Goal: Task Accomplishment & Management: Manage account settings

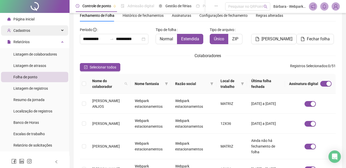
scroll to position [22, 0]
click at [36, 31] on div "Cadastros" at bounding box center [34, 30] width 67 height 10
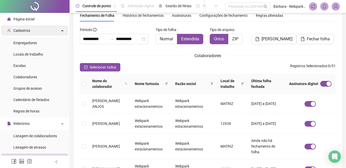
click at [46, 27] on div "Cadastros" at bounding box center [34, 30] width 67 height 10
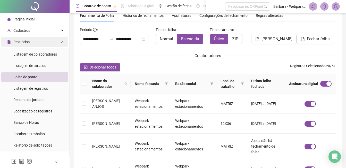
click at [41, 44] on div "Relatórios" at bounding box center [34, 42] width 67 height 10
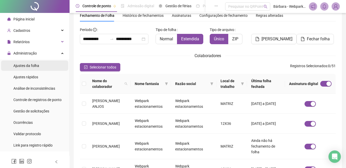
click at [43, 67] on li "Ajustes da folha" at bounding box center [34, 65] width 67 height 10
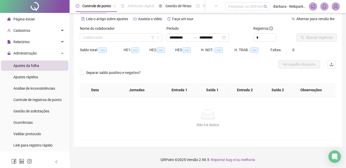
type input "**********"
click at [96, 34] on input "search" at bounding box center [119, 38] width 72 height 8
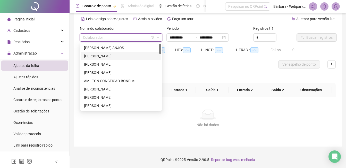
click at [113, 56] on div "[PERSON_NAME]" at bounding box center [121, 56] width 74 height 6
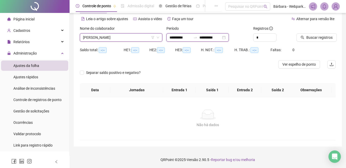
click at [173, 36] on input "**********" at bounding box center [181, 38] width 22 height 6
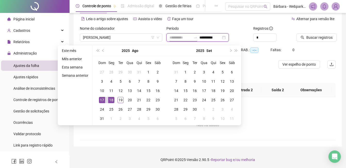
type input "**********"
click at [111, 102] on div "18" at bounding box center [111, 100] width 6 height 6
type input "**********"
click at [122, 98] on div "19" at bounding box center [121, 100] width 6 height 6
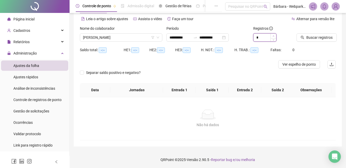
type input "*"
click at [273, 37] on icon "up" at bounding box center [274, 36] width 2 height 2
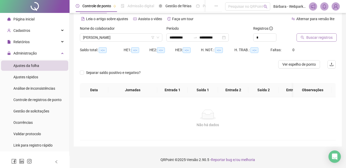
click at [313, 36] on span "Buscar registros" at bounding box center [320, 38] width 26 height 6
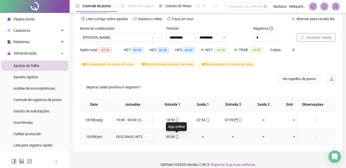
click at [176, 135] on icon "mobile" at bounding box center [177, 137] width 2 height 4
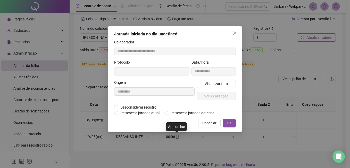
type input "**********"
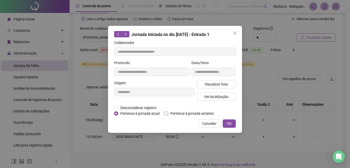
click at [198, 113] on span "Pertence à jornada anterior" at bounding box center [192, 113] width 48 height 6
click at [233, 124] on button "OK" at bounding box center [229, 123] width 13 height 8
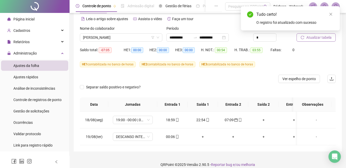
click at [319, 39] on span "Atualizar tabela" at bounding box center [319, 38] width 25 height 6
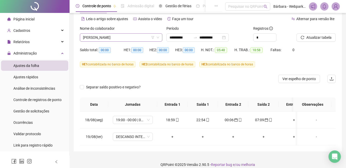
click at [101, 37] on span "[PERSON_NAME]" at bounding box center [121, 38] width 76 height 8
click at [30, 42] on div "Relatórios" at bounding box center [34, 42] width 67 height 10
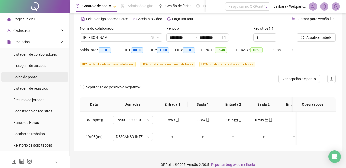
click at [30, 79] on span "Folha de ponto" at bounding box center [25, 77] width 24 height 4
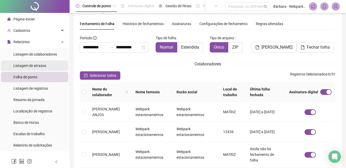
scroll to position [22, 0]
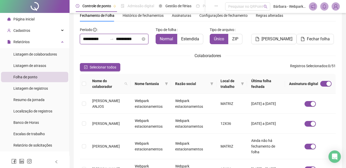
click at [119, 41] on input "**********" at bounding box center [128, 39] width 25 height 6
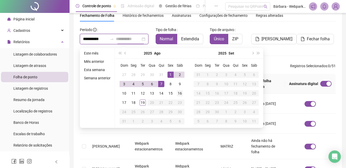
type input "**********"
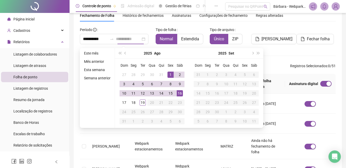
click at [179, 94] on div "16" at bounding box center [180, 93] width 6 height 6
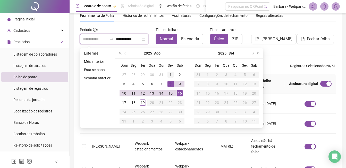
type input "**********"
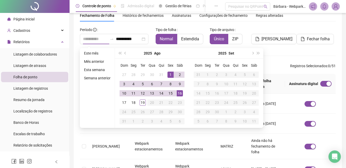
click at [170, 74] on div "1" at bounding box center [171, 74] width 6 height 6
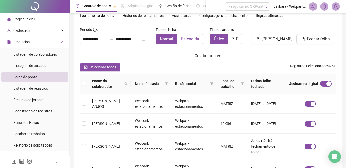
click at [185, 37] on span "Estendida" at bounding box center [190, 38] width 18 height 5
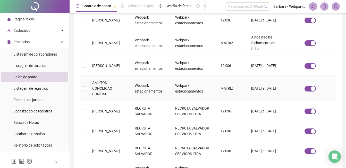
click at [114, 86] on td "AMILTON CONCEICAO BONFIM" at bounding box center [109, 89] width 43 height 26
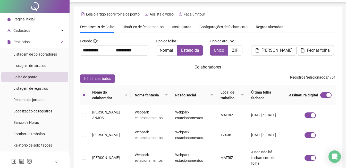
scroll to position [0, 0]
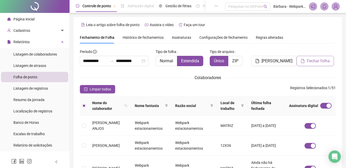
click at [314, 57] on button "Fechar folha" at bounding box center [315, 61] width 37 height 10
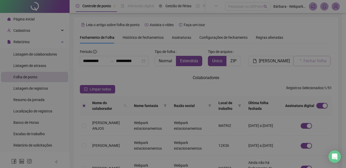
scroll to position [22, 0]
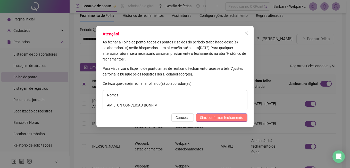
click at [210, 117] on span "Sim, confirmar fechamento" at bounding box center [221, 117] width 43 height 6
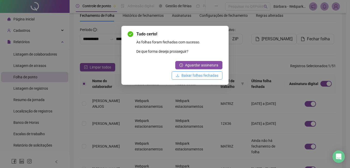
click at [211, 75] on span "Baixar folhas fechadas" at bounding box center [200, 75] width 37 height 6
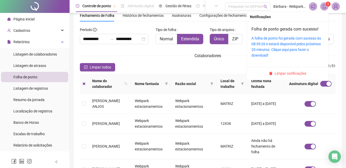
click at [328, 8] on span at bounding box center [325, 6] width 8 height 8
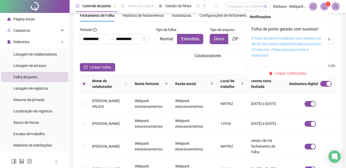
click at [278, 43] on link "A folha de ponto foi gerada com sucesso às 08:39:26 e estará disponível pelos p…" at bounding box center [287, 46] width 70 height 21
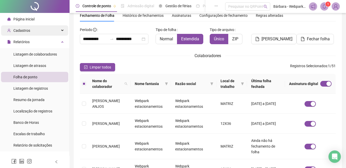
click at [29, 30] on span "Cadastros" at bounding box center [21, 30] width 17 height 4
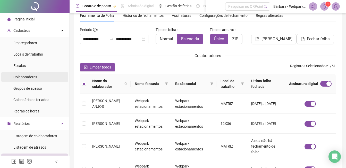
click at [35, 78] on span "Colaboradores" at bounding box center [25, 77] width 24 height 4
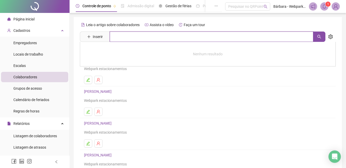
click at [133, 36] on input "text" at bounding box center [212, 36] width 204 height 10
type input "*******"
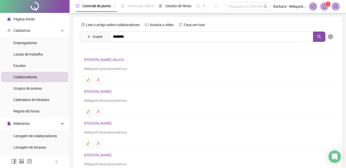
click at [135, 53] on link "AMILTON CONCEICAO BONFIM" at bounding box center [114, 52] width 51 height 4
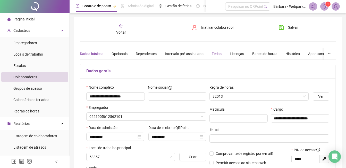
type input "**********"
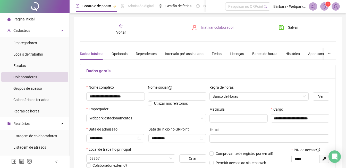
click at [228, 30] on button "Inativar colaborador" at bounding box center [213, 27] width 50 height 8
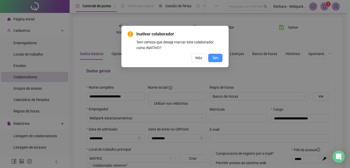
click at [216, 59] on span "Sim" at bounding box center [215, 58] width 6 height 6
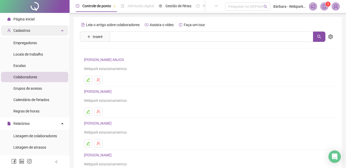
click at [31, 29] on div "Cadastros" at bounding box center [34, 30] width 67 height 10
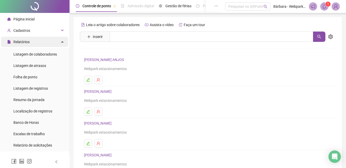
click at [39, 43] on div "Relatórios" at bounding box center [34, 42] width 67 height 10
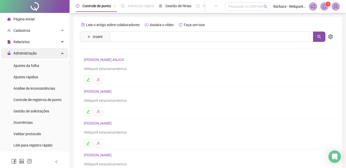
click at [38, 53] on div "Administração" at bounding box center [34, 53] width 67 height 10
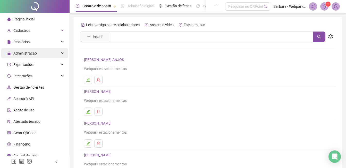
click at [38, 54] on div "Administração" at bounding box center [34, 53] width 67 height 10
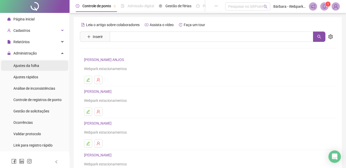
click at [35, 66] on span "Ajustes da folha" at bounding box center [26, 65] width 26 height 4
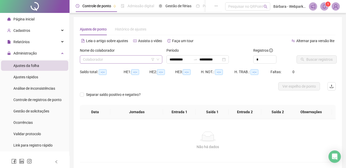
type input "**********"
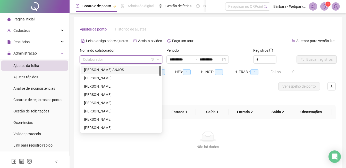
click at [99, 58] on input "search" at bounding box center [119, 59] width 72 height 8
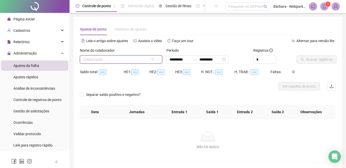
click at [106, 61] on input "search" at bounding box center [119, 59] width 72 height 8
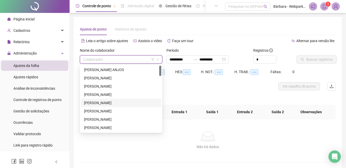
click at [116, 101] on div "[PERSON_NAME]" at bounding box center [121, 103] width 74 height 6
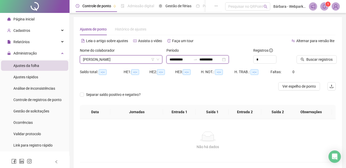
click at [172, 58] on input "**********" at bounding box center [181, 59] width 22 height 6
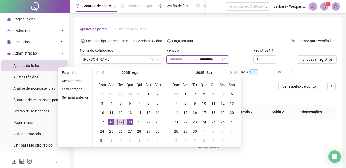
type input "**********"
click at [112, 121] on div "18" at bounding box center [111, 122] width 6 height 6
type input "**********"
click at [120, 122] on div "19" at bounding box center [121, 122] width 6 height 6
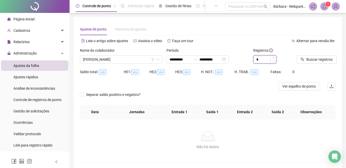
click at [273, 56] on span "Increase Value" at bounding box center [274, 57] width 6 height 5
type input "*"
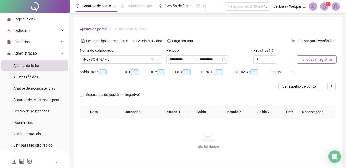
click at [314, 57] on span "Buscar registros" at bounding box center [320, 59] width 26 height 6
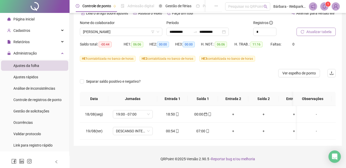
scroll to position [31, 0]
click at [179, 129] on icon "mobile" at bounding box center [178, 131] width 4 height 4
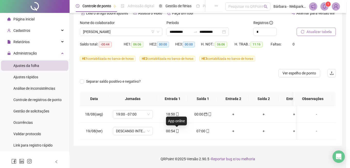
type input "**********"
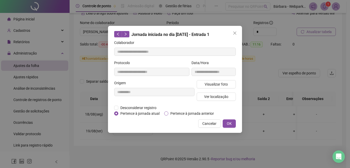
click at [203, 114] on span "Pertence à jornada anterior" at bounding box center [192, 113] width 48 height 6
click at [234, 124] on button "OK" at bounding box center [229, 123] width 13 height 8
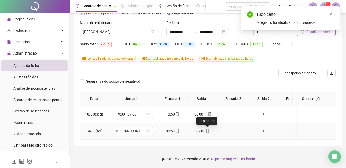
click at [207, 129] on icon "mobile" at bounding box center [208, 131] width 4 height 4
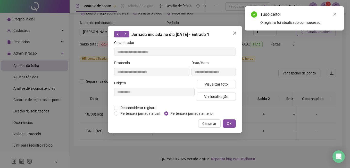
click at [207, 115] on span "Pertence à jornada anterior" at bounding box center [192, 113] width 48 height 6
click at [230, 125] on span "OK" at bounding box center [229, 123] width 5 height 6
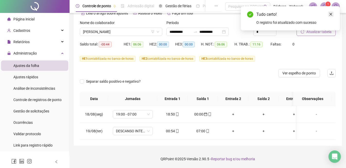
click at [333, 14] on link "Close" at bounding box center [331, 14] width 6 height 6
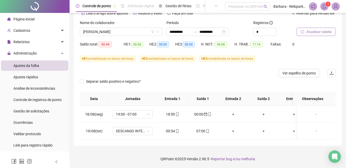
click at [328, 29] on span "Atualizar tabela" at bounding box center [319, 32] width 25 height 6
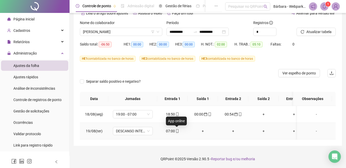
click at [178, 129] on icon "mobile" at bounding box center [178, 131] width 4 height 4
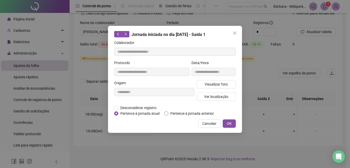
click at [191, 113] on span "Pertence à jornada anterior" at bounding box center [192, 113] width 48 height 6
click at [228, 121] on span "OK" at bounding box center [229, 123] width 5 height 6
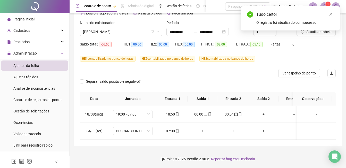
click at [331, 11] on div "Tudo certo! O registro foi atualizado com sucesso" at bounding box center [290, 18] width 99 height 24
click at [333, 15] on link "Close" at bounding box center [331, 14] width 6 height 6
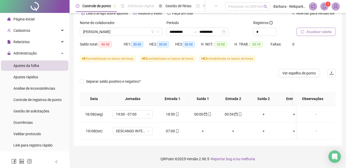
click at [323, 29] on span "Atualizar tabela" at bounding box center [319, 32] width 25 height 6
click at [118, 28] on span "[PERSON_NAME]" at bounding box center [121, 32] width 76 height 8
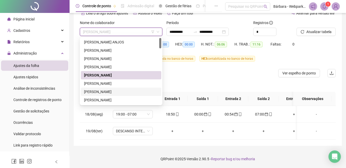
click at [116, 90] on div "[PERSON_NAME]" at bounding box center [121, 92] width 74 height 6
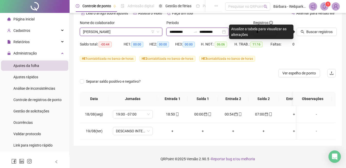
click at [176, 29] on input "**********" at bounding box center [181, 32] width 22 height 6
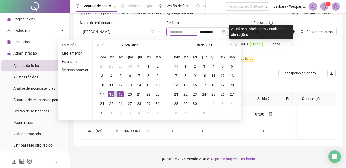
type input "**********"
click at [105, 89] on td "17" at bounding box center [101, 93] width 9 height 9
type input "**********"
click at [111, 91] on div "18" at bounding box center [111, 94] width 6 height 6
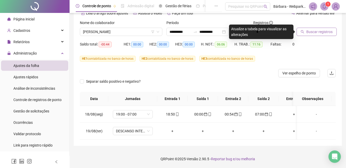
click at [312, 29] on span "Buscar registros" at bounding box center [320, 32] width 26 height 6
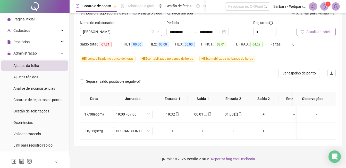
click at [119, 28] on span "[PERSON_NAME]" at bounding box center [121, 32] width 76 height 8
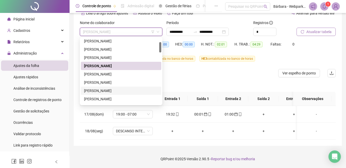
scroll to position [77, 0]
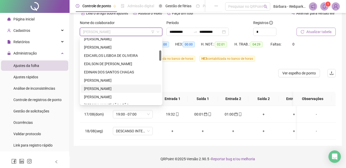
click at [105, 86] on div "[PERSON_NAME]" at bounding box center [121, 89] width 74 height 6
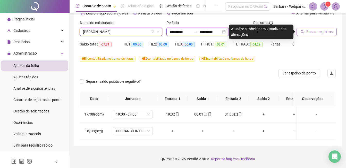
click at [170, 29] on input "**********" at bounding box center [181, 32] width 22 height 6
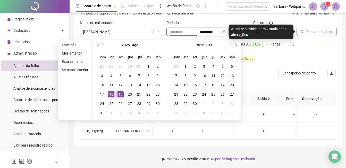
type input "**********"
click at [111, 91] on div "18" at bounding box center [111, 94] width 6 height 6
type input "**********"
click at [122, 91] on div "19" at bounding box center [121, 94] width 6 height 6
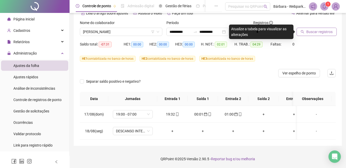
click at [314, 29] on span "Buscar registros" at bounding box center [320, 32] width 26 height 6
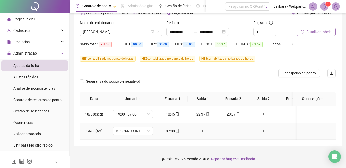
click at [175, 128] on div "07:00" at bounding box center [172, 131] width 22 height 6
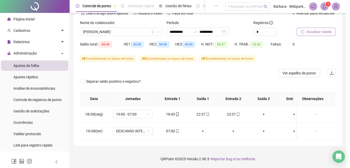
type input "**********"
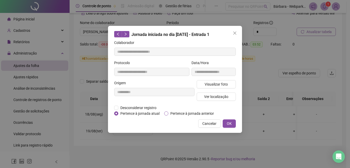
click at [184, 113] on span "Pertence à jornada anterior" at bounding box center [192, 113] width 48 height 6
click at [228, 121] on span "OK" at bounding box center [229, 123] width 5 height 6
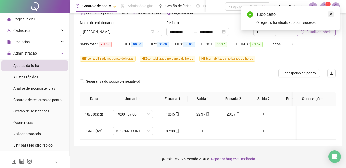
click at [329, 14] on icon "close" at bounding box center [331, 14] width 4 height 4
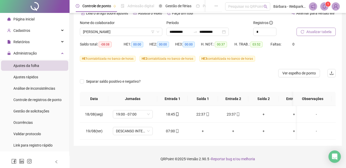
click at [326, 29] on span "Atualizar tabela" at bounding box center [319, 32] width 25 height 6
click at [113, 30] on span "[PERSON_NAME]" at bounding box center [121, 32] width 76 height 8
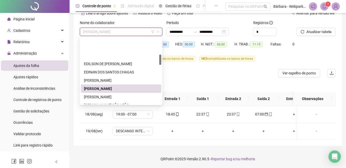
scroll to position [129, 0]
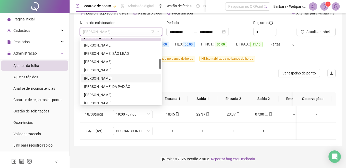
click at [103, 75] on div "[PERSON_NAME]" at bounding box center [121, 78] width 74 height 6
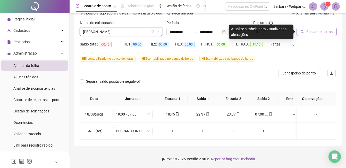
click at [316, 28] on button "Buscar registros" at bounding box center [317, 32] width 40 height 8
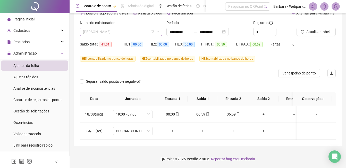
click at [105, 28] on span "[PERSON_NAME]" at bounding box center [121, 32] width 76 height 8
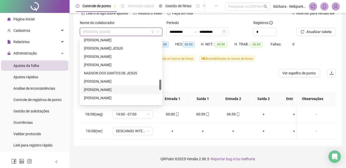
scroll to position [309, 0]
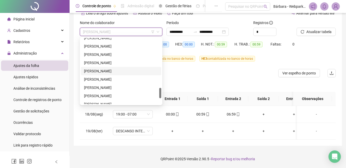
click at [110, 68] on div "[PERSON_NAME]" at bounding box center [121, 71] width 74 height 6
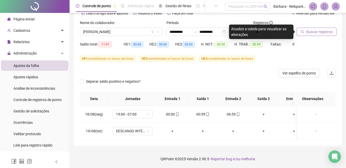
click at [326, 29] on span "Buscar registros" at bounding box center [320, 32] width 26 height 6
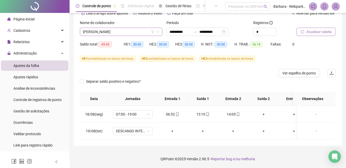
click at [101, 29] on span "[PERSON_NAME]" at bounding box center [121, 32] width 76 height 8
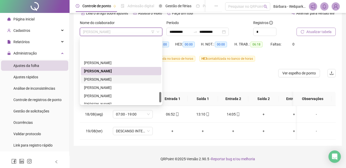
scroll to position [347, 0]
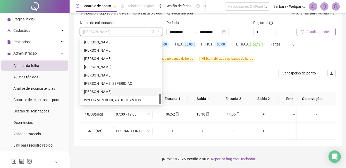
click at [107, 89] on div "[PERSON_NAME]" at bounding box center [121, 92] width 74 height 6
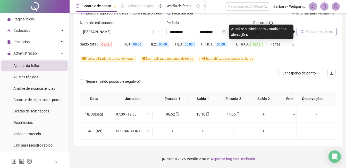
click at [302, 23] on div at bounding box center [310, 24] width 26 height 8
click at [307, 31] on button "Buscar registros" at bounding box center [317, 32] width 40 height 8
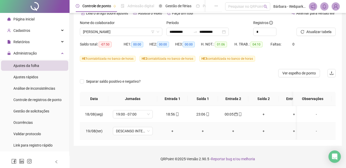
scroll to position [6, 0]
